Goal: Task Accomplishment & Management: Use online tool/utility

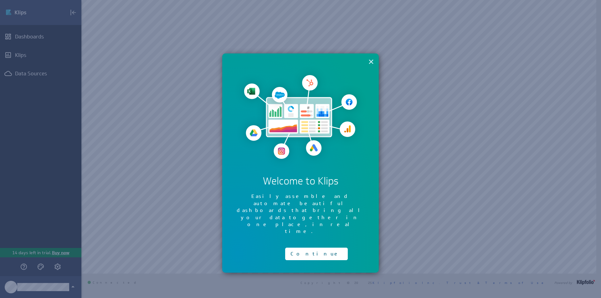
click at [373, 62] on button "×" at bounding box center [371, 61] width 6 height 13
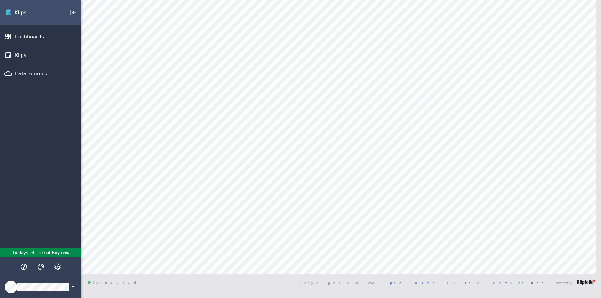
click at [73, 287] on icon "Klipfolio Account" at bounding box center [72, 287] width 3 height 2
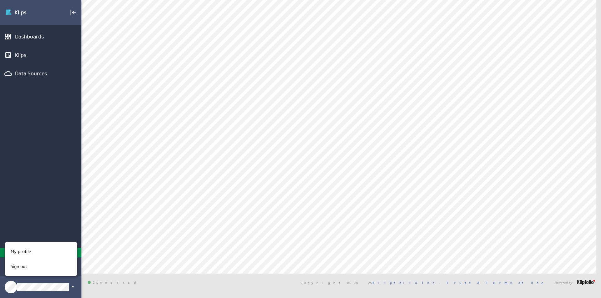
click at [172, 237] on div at bounding box center [300, 149] width 601 height 298
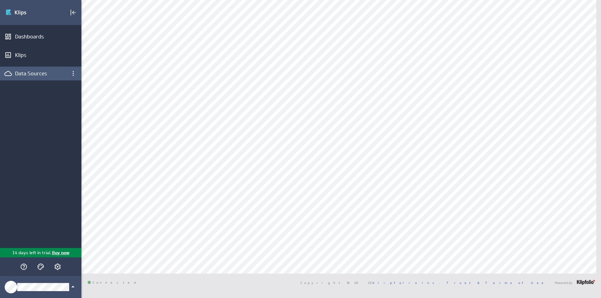
click at [37, 74] on div "Data Sources" at bounding box center [40, 73] width 51 height 7
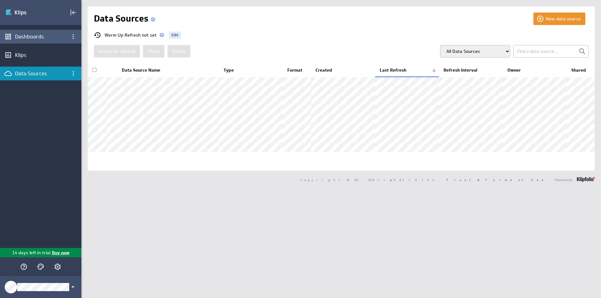
click at [45, 33] on div "Dashboards" at bounding box center [40, 37] width 81 height 14
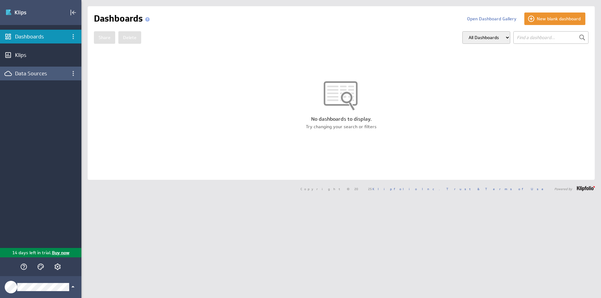
click at [42, 73] on div "Data Sources" at bounding box center [40, 73] width 51 height 7
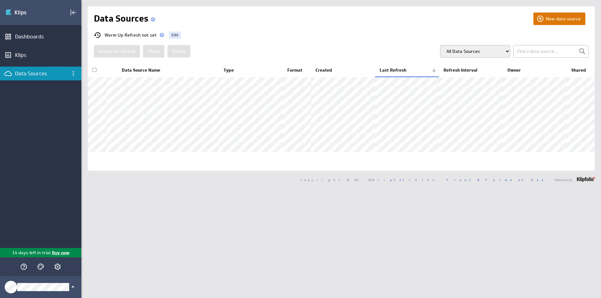
click at [549, 21] on button "New data source" at bounding box center [559, 19] width 52 height 13
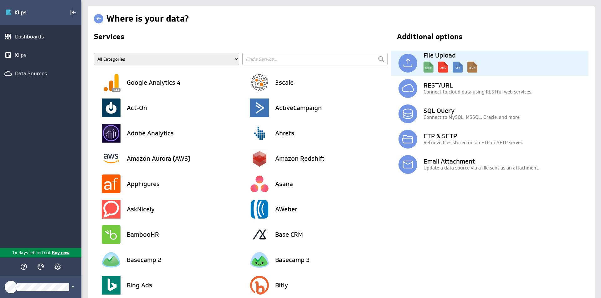
click at [484, 59] on p at bounding box center [504, 67] width 169 height 16
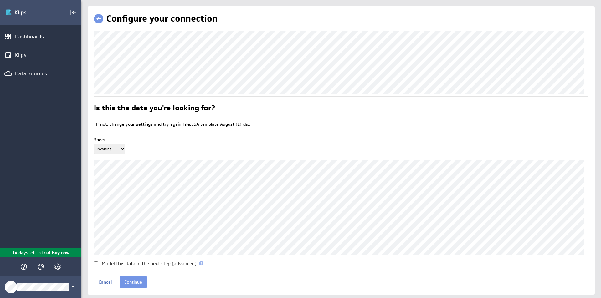
click at [120, 146] on select "Invoicing Reconciliation Blue Agreement invoiced check Signed_Contracts Expirin…" at bounding box center [109, 149] width 31 height 11
select select "6"
click at [94, 144] on select "Invoicing Reconciliation Blue Agreement invoiced check Signed_Contracts Expirin…" at bounding box center [109, 149] width 31 height 11
click at [136, 266] on label "Model this data in the next step (advanced)" at bounding box center [149, 263] width 95 height 5
click at [98, 266] on input "Model this data in the next step (advanced)" at bounding box center [96, 264] width 4 height 4
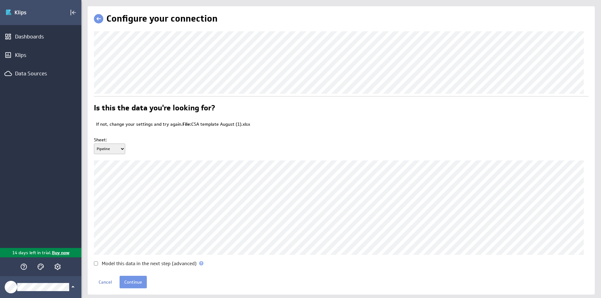
checkbox input "true"
click at [130, 278] on input "Continue" at bounding box center [133, 282] width 27 height 13
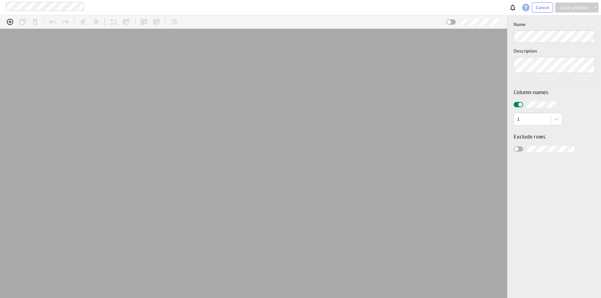
scroll to position [19, 521]
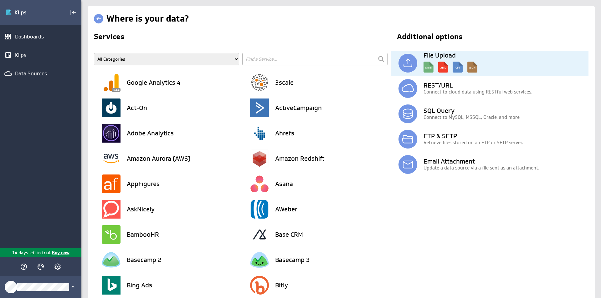
click at [467, 52] on h3 "File Upload" at bounding box center [505, 55] width 165 height 6
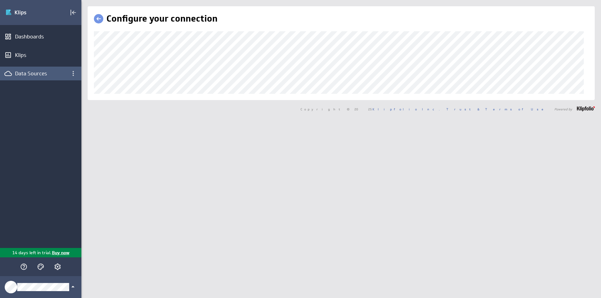
click at [37, 77] on div "Data Sources" at bounding box center [40, 74] width 81 height 14
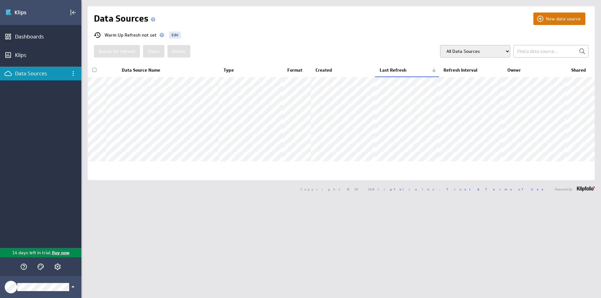
click at [554, 19] on button "New data source" at bounding box center [559, 19] width 52 height 13
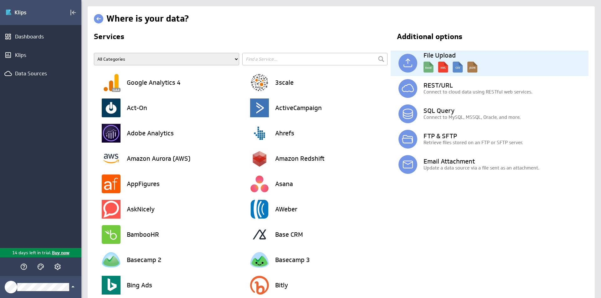
click at [466, 67] on img at bounding box center [450, 66] width 54 height 14
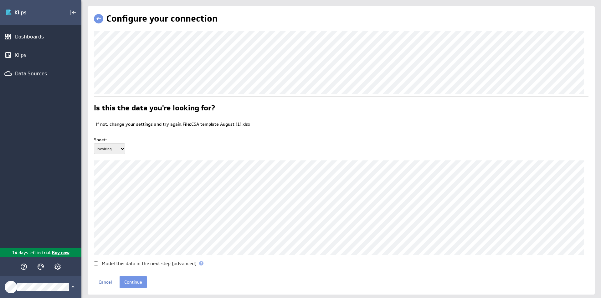
click at [121, 146] on select "Invoicing Reconciliation Blue Agreement invoiced check Signed_Contracts Expirin…" at bounding box center [109, 149] width 31 height 11
select select "6"
click at [94, 144] on select "Invoicing Reconciliation Blue Agreement invoiced check Signed_Contracts Expirin…" at bounding box center [109, 149] width 31 height 11
click at [218, 143] on div "Sheet: Invoicing Reconciliation Blue Agreement invoiced check Signed_Contracts …" at bounding box center [341, 145] width 494 height 29
click at [285, 281] on div "Cancel Continue" at bounding box center [341, 282] width 494 height 13
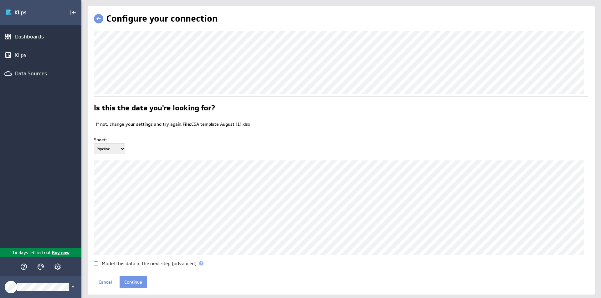
scroll to position [14, 0]
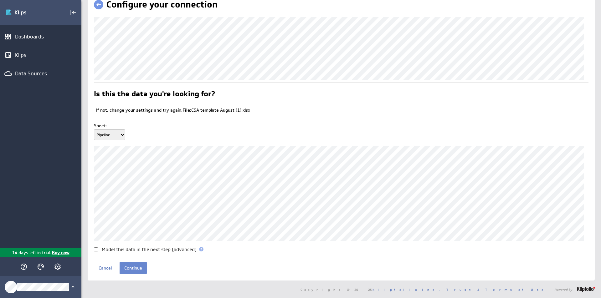
click at [134, 267] on input "Continue" at bounding box center [133, 268] width 27 height 13
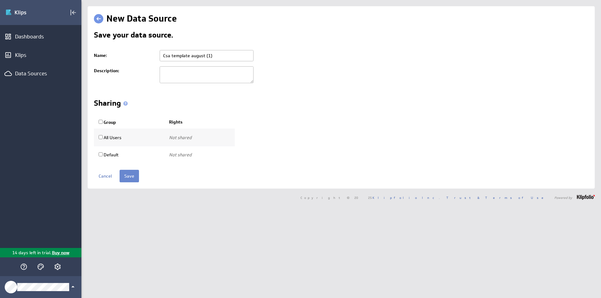
click at [130, 178] on input "Save" at bounding box center [129, 176] width 19 height 13
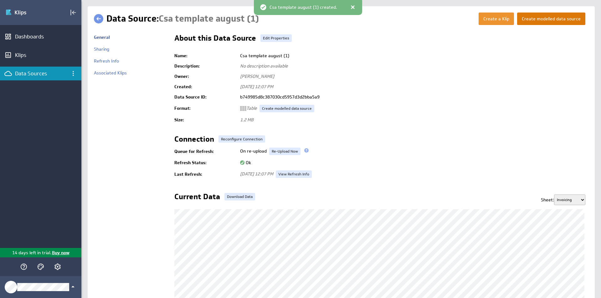
click at [552, 18] on button "Create modelled data source" at bounding box center [551, 19] width 68 height 13
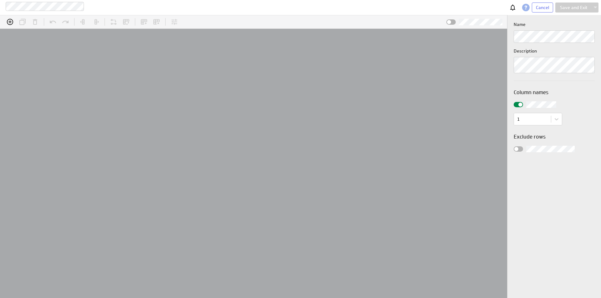
scroll to position [19, 521]
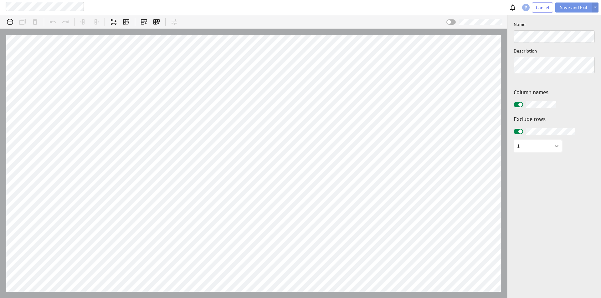
click at [559, 147] on body "Csa template august (1) Cancel Save and Exit (no message) Select or add a colum…" at bounding box center [300, 149] width 601 height 298
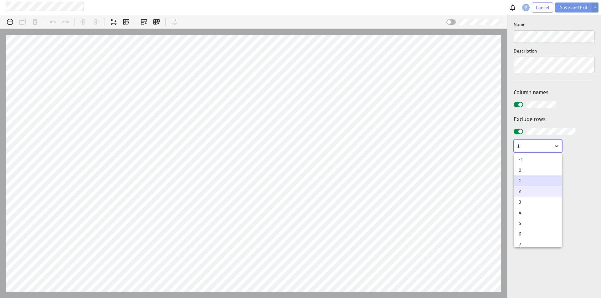
click at [538, 187] on div "2" at bounding box center [538, 191] width 48 height 11
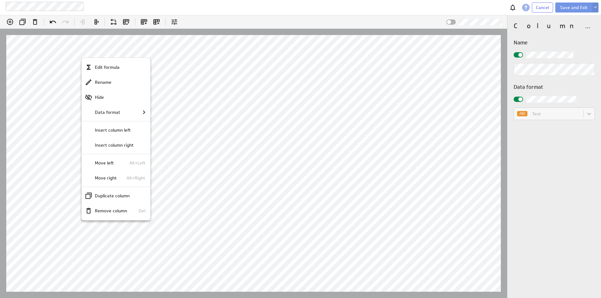
click at [226, 146] on div at bounding box center [300, 149] width 601 height 298
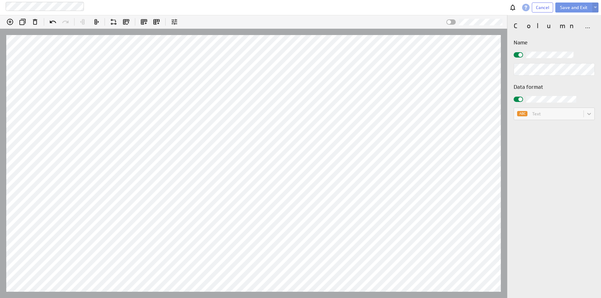
click at [549, 147] on div "Column properties Name Data format ABC Text" at bounding box center [554, 156] width 94 height 283
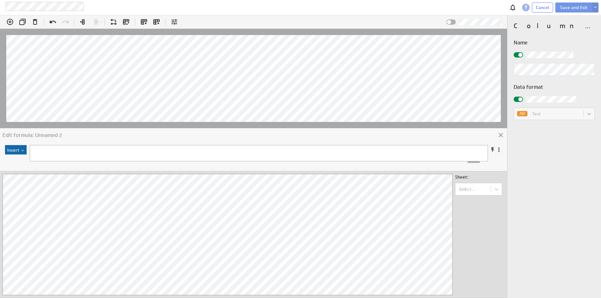
scroll to position [250, 0]
click at [503, 139] on icon at bounding box center [501, 135] width 8 height 8
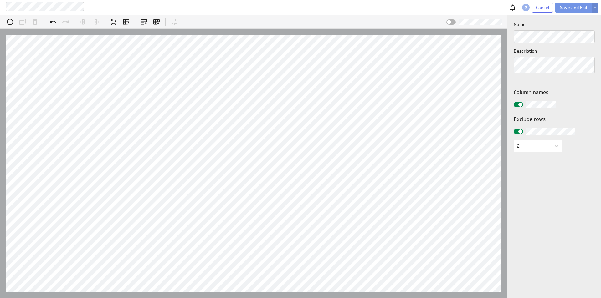
click at [593, 7] on button at bounding box center [595, 8] width 6 height 10
click at [580, 110] on div "Column names Exclude rows 2" at bounding box center [553, 117] width 81 height 72
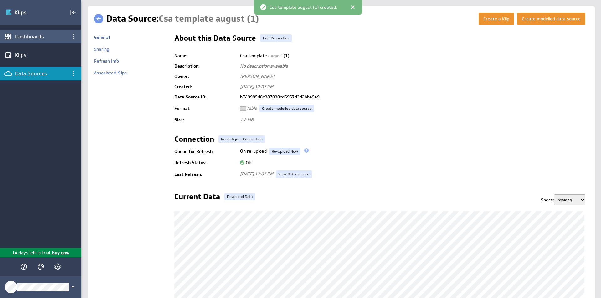
click at [31, 37] on div "Dashboards" at bounding box center [40, 36] width 51 height 7
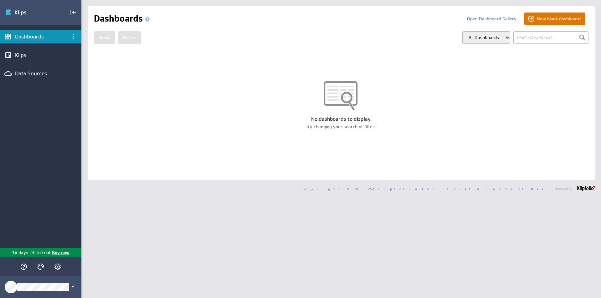
click at [562, 17] on button "New blank dashboard" at bounding box center [554, 19] width 61 height 13
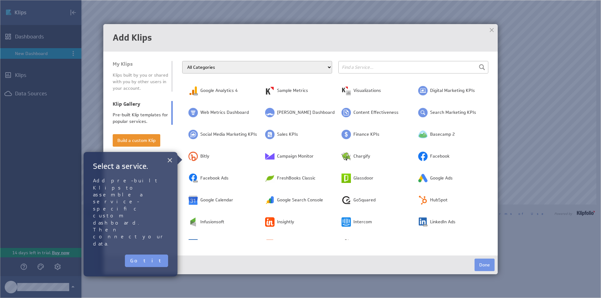
click at [169, 157] on button "×" at bounding box center [170, 160] width 6 height 13
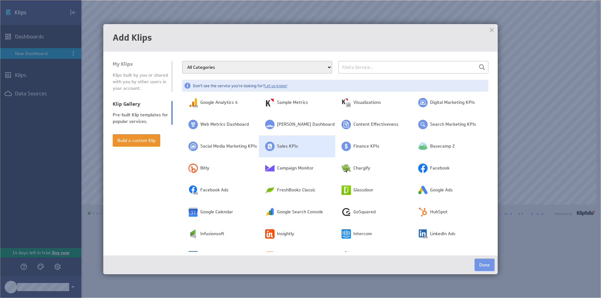
click at [279, 146] on span "Sales KPIs" at bounding box center [287, 146] width 21 height 6
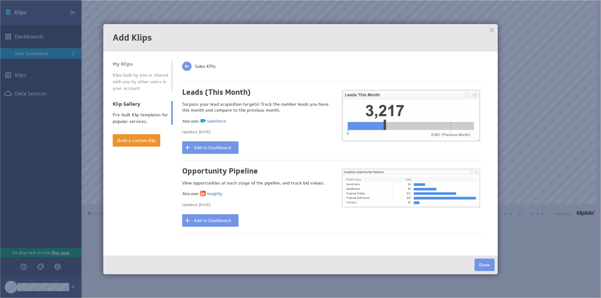
scroll to position [407, 0]
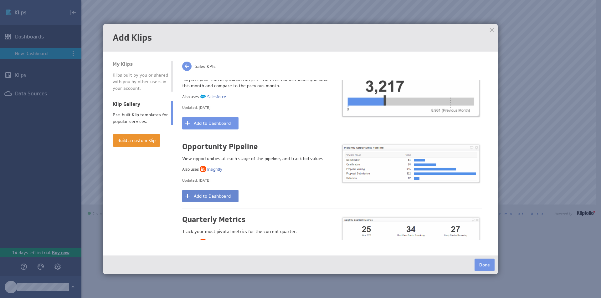
click at [209, 199] on button "Add to Dashboard" at bounding box center [210, 196] width 56 height 13
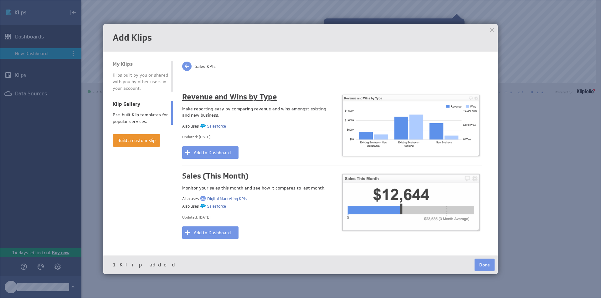
scroll to position [626, 0]
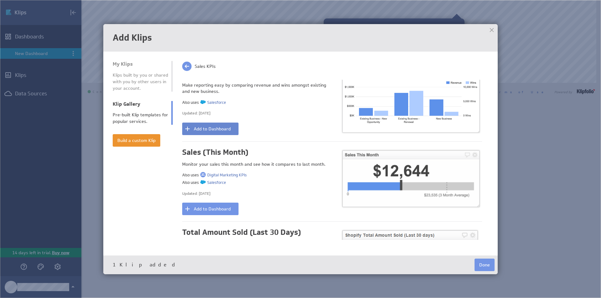
click at [221, 125] on button "Add to Dashboard" at bounding box center [210, 129] width 56 height 13
click at [225, 207] on button "Add to Dashboard" at bounding box center [210, 209] width 56 height 13
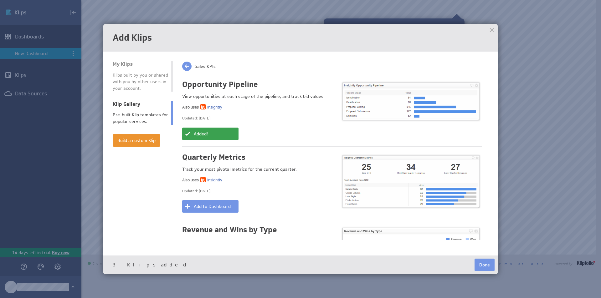
scroll to position [468, 0]
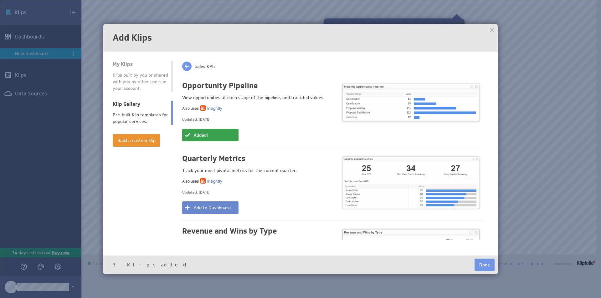
click at [228, 205] on button "Add to Dashboard" at bounding box center [210, 208] width 56 height 13
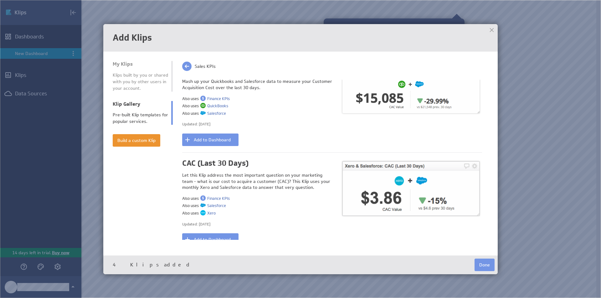
scroll to position [124, 0]
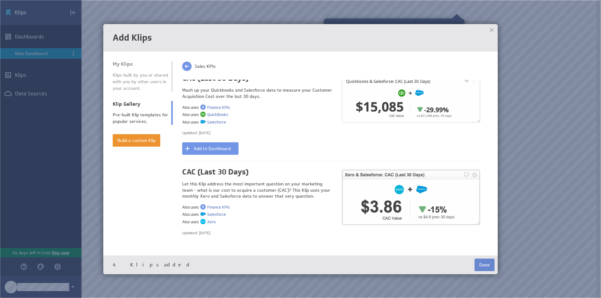
click at [485, 266] on button "Done" at bounding box center [484, 265] width 20 height 13
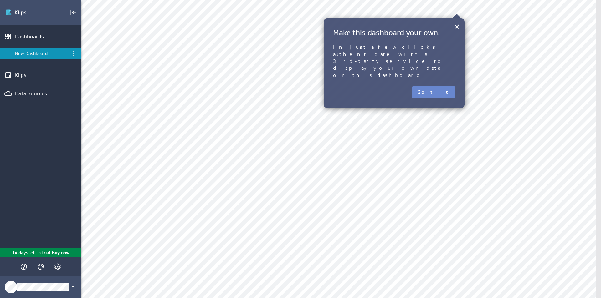
click at [445, 86] on button "Got it" at bounding box center [433, 92] width 43 height 13
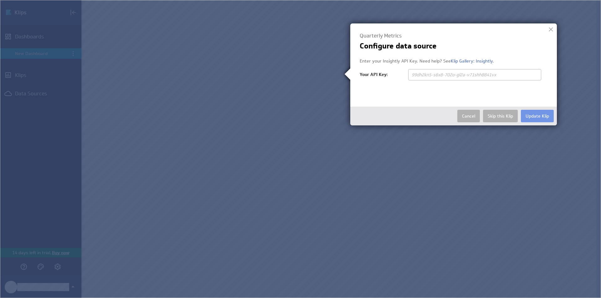
click at [427, 74] on input "text" at bounding box center [474, 74] width 133 height 11
click at [550, 29] on div at bounding box center [550, 29] width 9 height 9
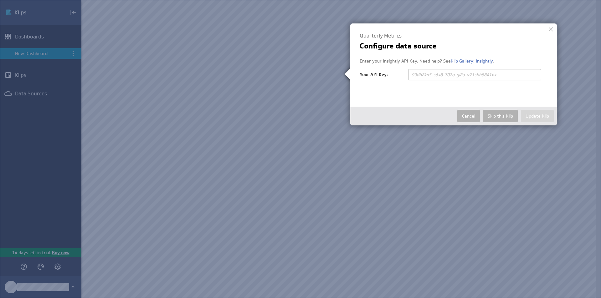
click at [464, 161] on img at bounding box center [300, 149] width 601 height 298
click at [547, 28] on div at bounding box center [550, 29] width 9 height 9
click at [552, 29] on div at bounding box center [550, 29] width 9 height 9
click at [471, 119] on button "Cancel" at bounding box center [468, 116] width 23 height 13
click at [465, 118] on button "Cancel" at bounding box center [468, 116] width 23 height 13
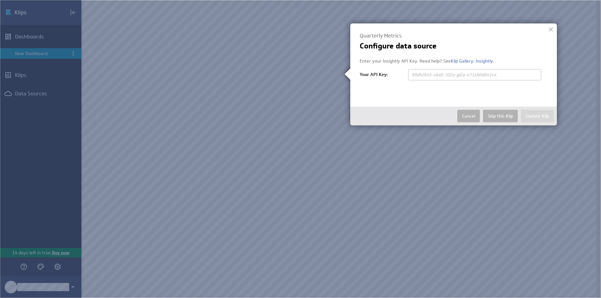
click at [408, 174] on img at bounding box center [300, 149] width 601 height 298
click at [550, 31] on div at bounding box center [550, 29] width 9 height 9
click at [551, 29] on div at bounding box center [550, 29] width 9 height 9
click at [551, 27] on div at bounding box center [550, 29] width 9 height 9
drag, startPoint x: 271, startPoint y: 92, endPoint x: 389, endPoint y: 93, distance: 117.7
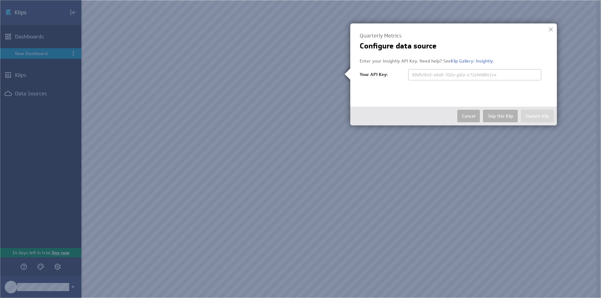
click at [272, 92] on img at bounding box center [300, 149] width 601 height 298
click at [500, 120] on button "Skip this Klip" at bounding box center [500, 116] width 35 height 13
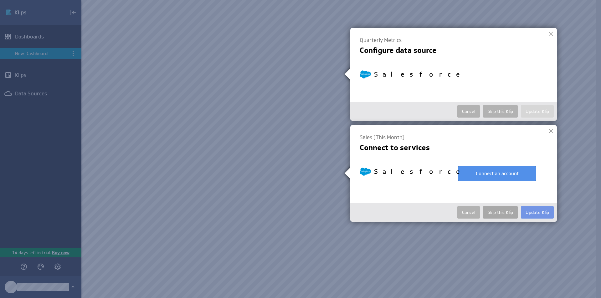
click at [503, 212] on button "Skip this Klip" at bounding box center [500, 212] width 35 height 13
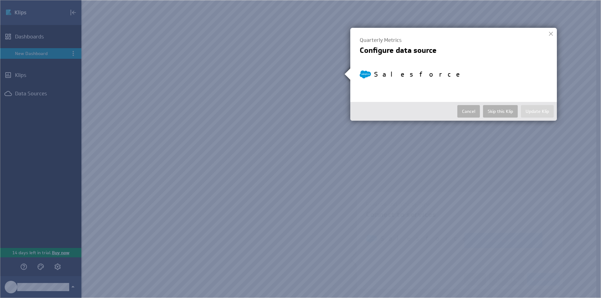
click at [505, 280] on button "Skip this Klip" at bounding box center [500, 279] width 35 height 13
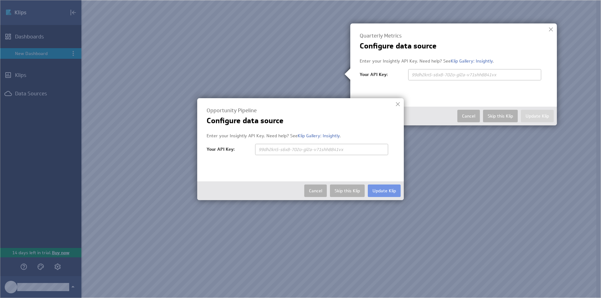
click at [398, 104] on div at bounding box center [397, 104] width 9 height 9
click at [553, 32] on div at bounding box center [550, 29] width 9 height 9
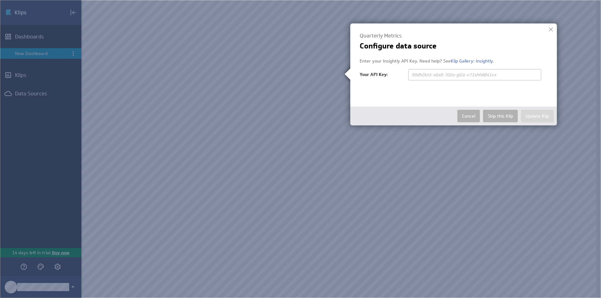
click at [24, 72] on img at bounding box center [300, 149] width 601 height 298
click at [8, 197] on img at bounding box center [300, 149] width 601 height 298
click at [467, 116] on button "Cancel" at bounding box center [468, 116] width 23 height 13
click at [467, 115] on button "Cancel" at bounding box center [468, 116] width 23 height 13
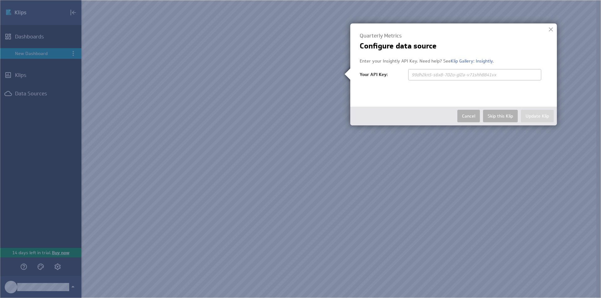
click at [552, 27] on div at bounding box center [550, 29] width 9 height 9
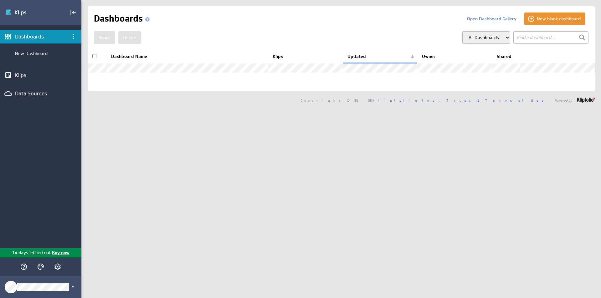
click at [238, 109] on div "Copyright © 2025 Klipfolio Inc. Trust & Terms of Use Powered by" at bounding box center [340, 100] width 519 height 18
click at [547, 18] on button "New blank dashboard" at bounding box center [554, 19] width 61 height 13
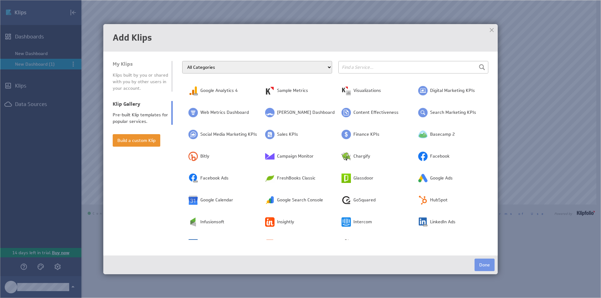
click at [152, 74] on div "Klips built by you or shared with you by other users in your account." at bounding box center [140, 82] width 55 height 20
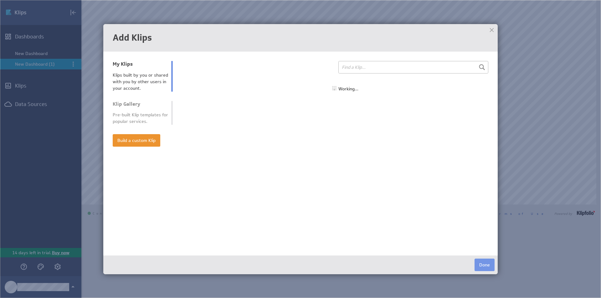
select select "all"
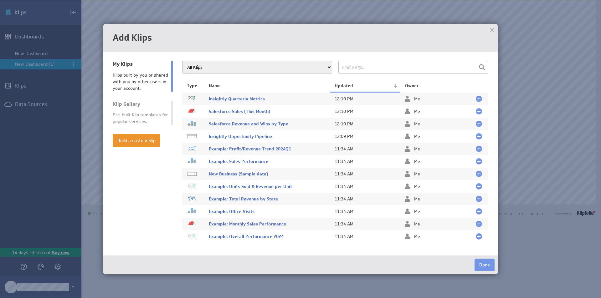
click at [495, 28] on div at bounding box center [491, 29] width 9 height 9
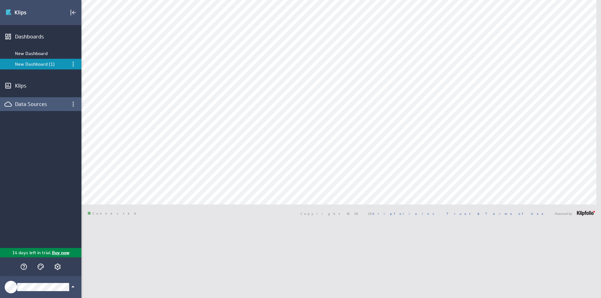
click at [40, 99] on div "Data Sources" at bounding box center [40, 104] width 81 height 14
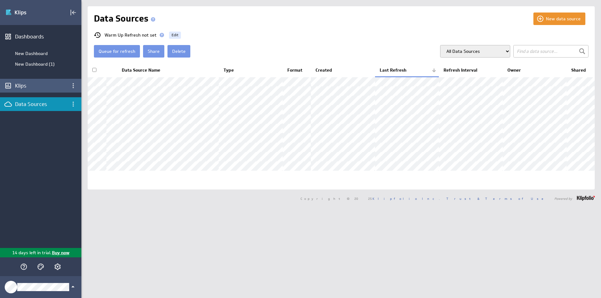
click at [36, 89] on div "Klips" at bounding box center [40, 86] width 81 height 14
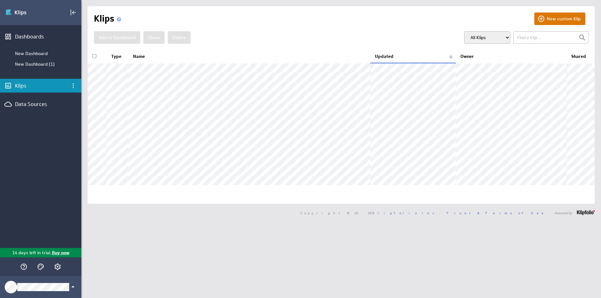
click at [568, 22] on button "New custom Klip" at bounding box center [559, 19] width 51 height 13
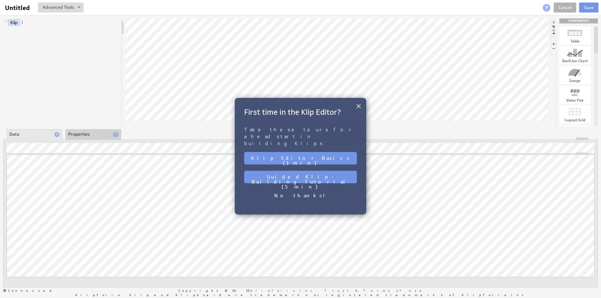
click at [359, 107] on button "×" at bounding box center [358, 106] width 6 height 13
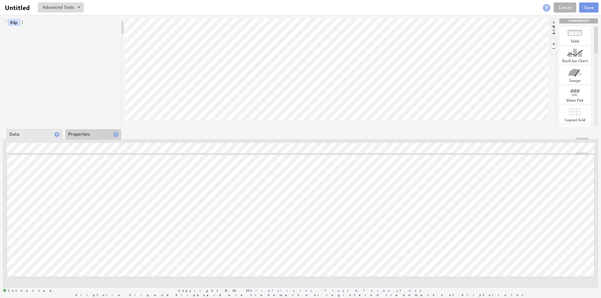
click at [579, 35] on div at bounding box center [574, 33] width 31 height 10
click at [578, 39] on div "Table" at bounding box center [574, 41] width 31 height 4
drag, startPoint x: 584, startPoint y: 54, endPoint x: 314, endPoint y: 84, distance: 271.4
